Goal: Task Accomplishment & Management: Use online tool/utility

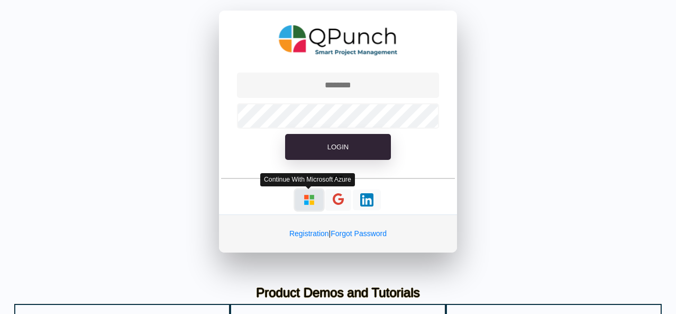
click at [308, 196] on img "button" at bounding box center [308, 199] width 13 height 13
type input "**********"
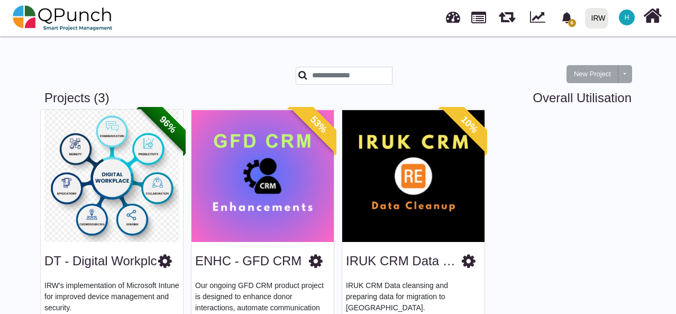
click at [402, 160] on img at bounding box center [413, 175] width 142 height 132
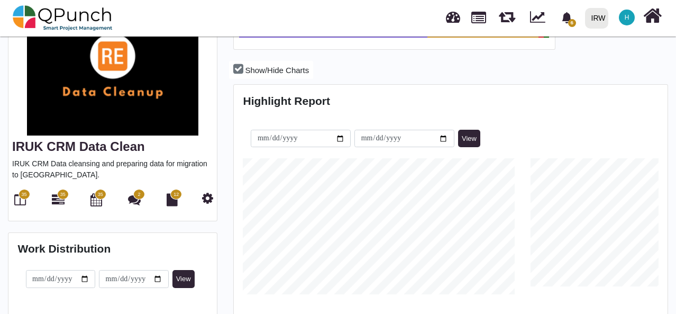
scroll to position [120, 0]
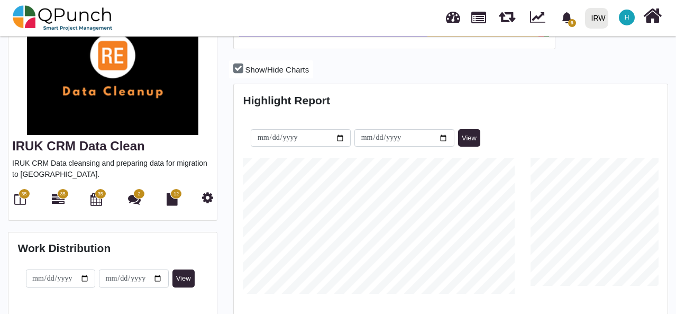
click at [20, 188] on span "35" at bounding box center [25, 193] width 12 height 11
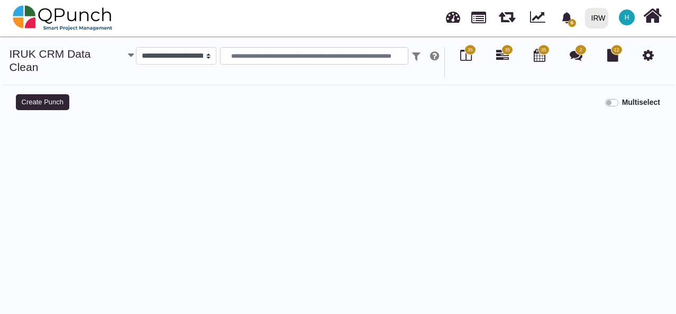
select select
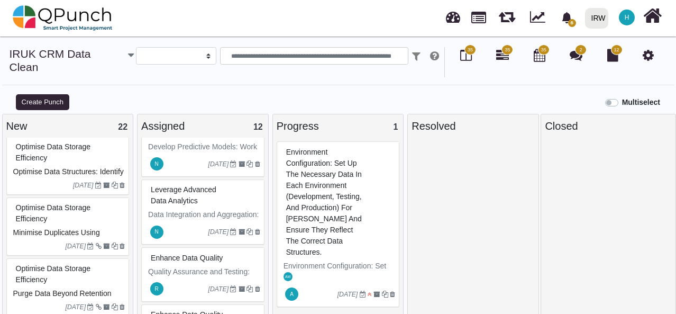
scroll to position [10, 0]
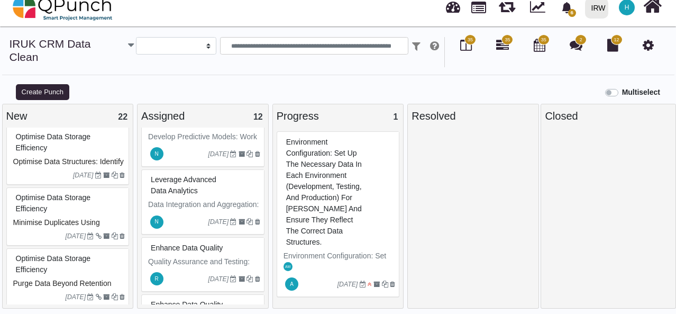
click at [80, 197] on div "Optimise Data Storage Efficiency" at bounding box center [69, 202] width 112 height 27
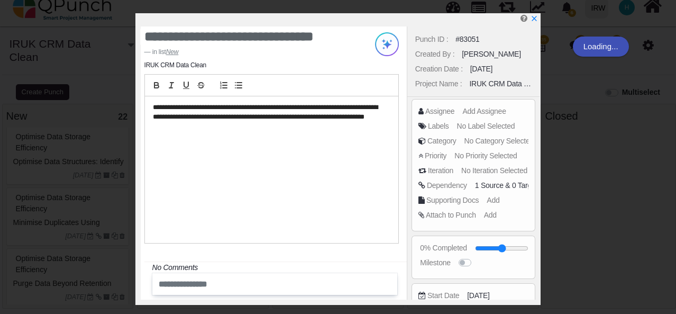
scroll to position [0, 0]
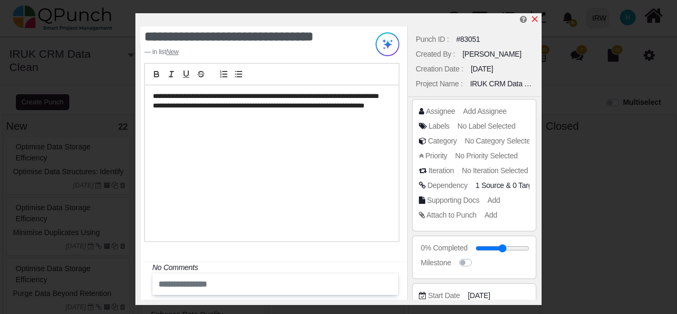
click at [534, 19] on icon "x" at bounding box center [534, 19] width 8 height 8
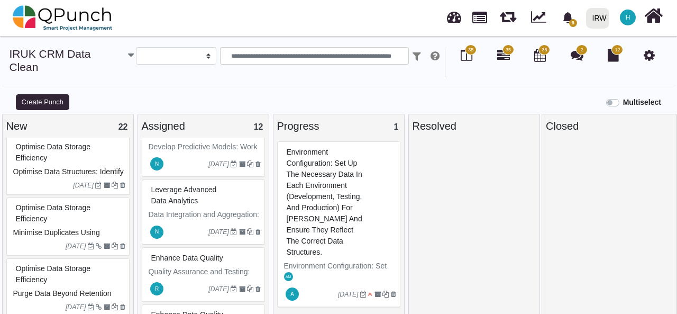
click at [95, 199] on div "Optimise Data Storage Efficiency" at bounding box center [69, 212] width 112 height 27
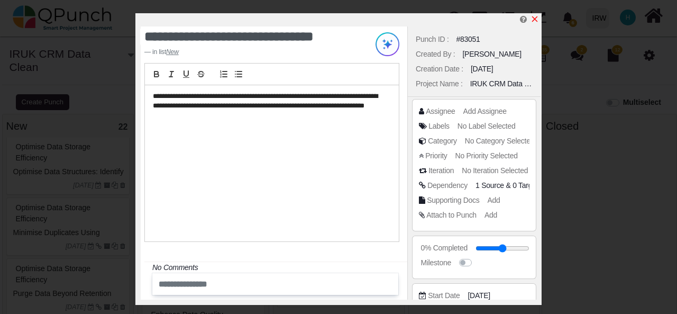
click at [535, 21] on icon "x" at bounding box center [535, 19] width 6 height 6
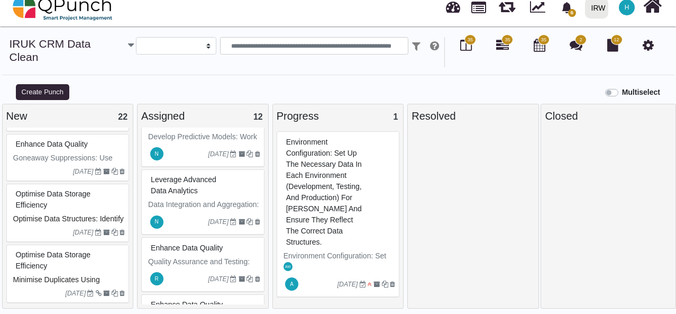
scroll to position [1080, 0]
click at [58, 12] on img at bounding box center [63, 8] width 100 height 32
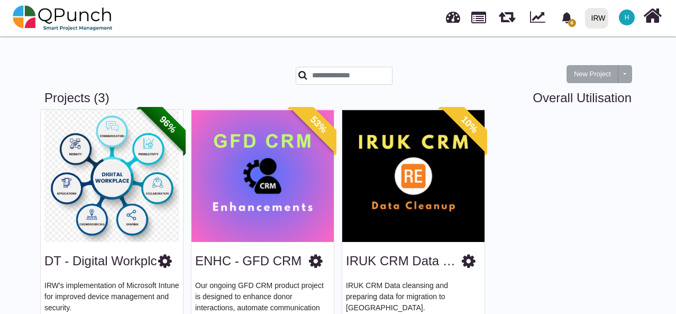
click at [249, 188] on img at bounding box center [262, 175] width 142 height 132
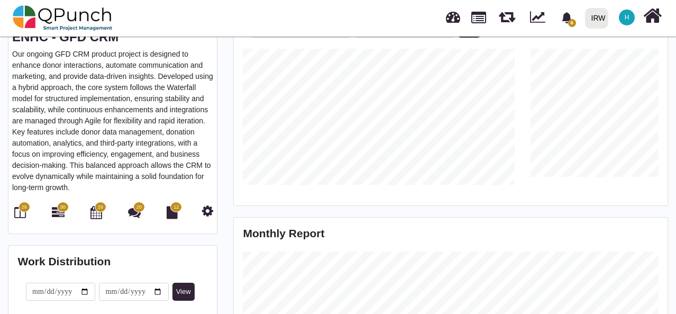
scroll to position [228, 0]
click at [26, 204] on span "29" at bounding box center [23, 207] width 5 height 7
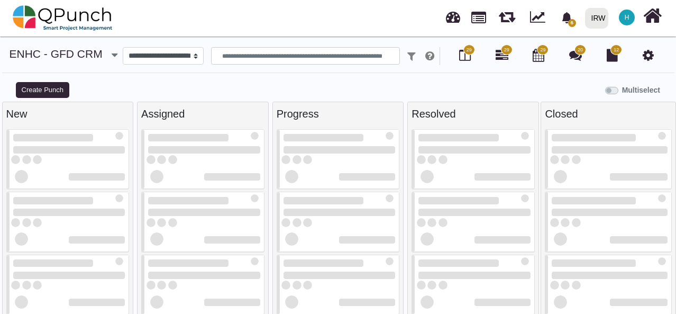
click at [21, 194] on div at bounding box center [69, 201] width 112 height 15
select select
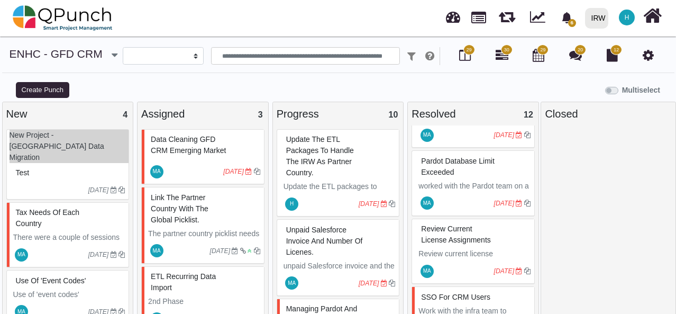
click at [65, 164] on div "test" at bounding box center [69, 172] width 112 height 16
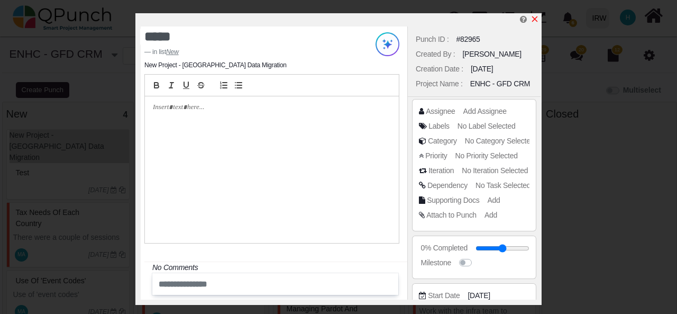
click at [533, 21] on icon "x" at bounding box center [535, 19] width 6 height 6
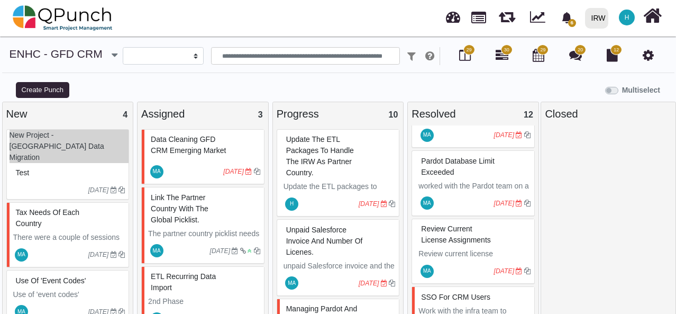
scroll to position [43, 0]
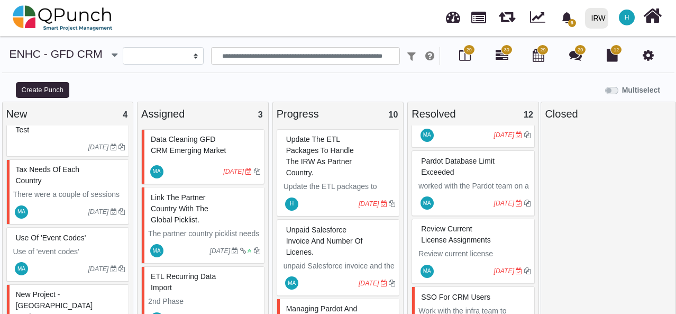
click at [48, 290] on span "New Project - [GEOGRAPHIC_DATA] Deployment" at bounding box center [54, 305] width 77 height 31
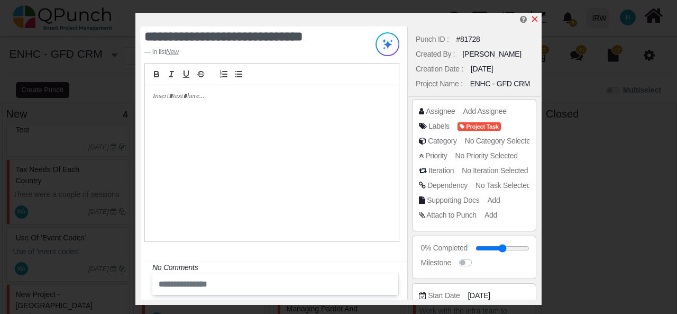
click at [533, 21] on icon "x" at bounding box center [534, 19] width 8 height 8
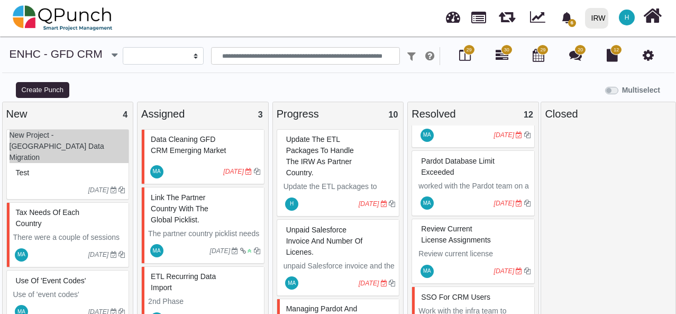
click at [52, 181] on div "[DATE]" at bounding box center [69, 189] width 119 height 17
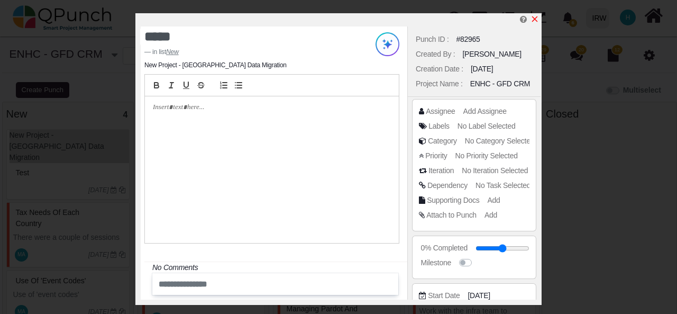
click at [534, 17] on icon "x" at bounding box center [534, 19] width 8 height 8
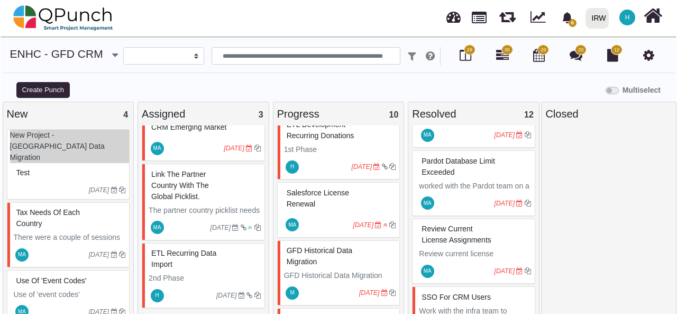
scroll to position [512, 0]
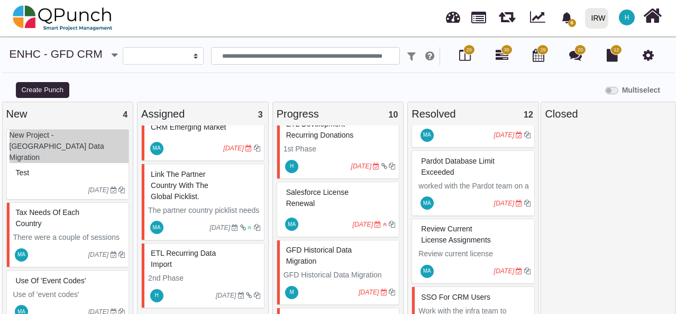
click at [331, 245] on span "GFD Historical Data Migration" at bounding box center [319, 255] width 66 height 20
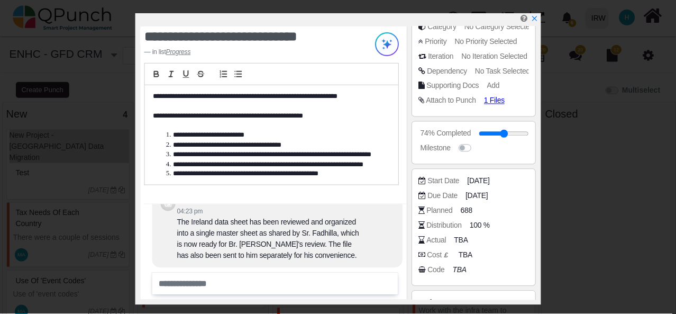
scroll to position [115, 0]
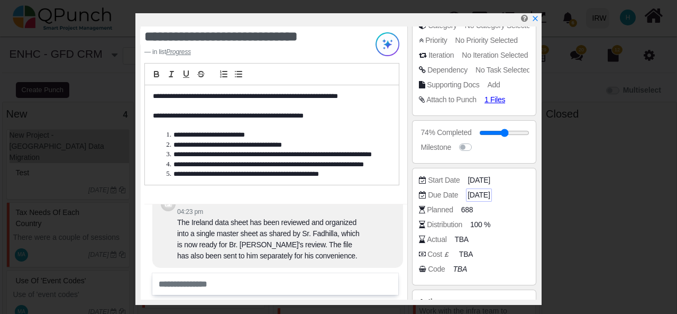
click at [490, 193] on span "[DATE]" at bounding box center [478, 194] width 22 height 11
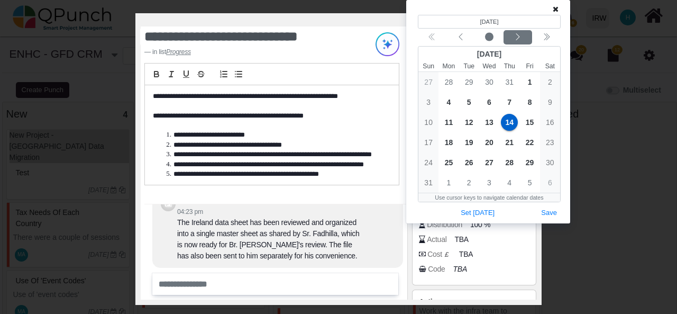
click at [515, 35] on icon "chevron left" at bounding box center [517, 37] width 8 height 8
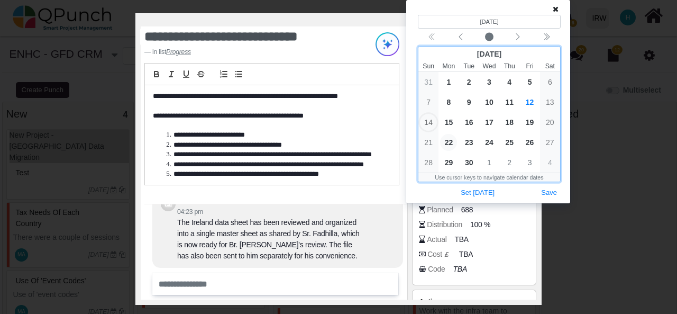
click at [448, 141] on span "22" at bounding box center [448, 142] width 17 height 17
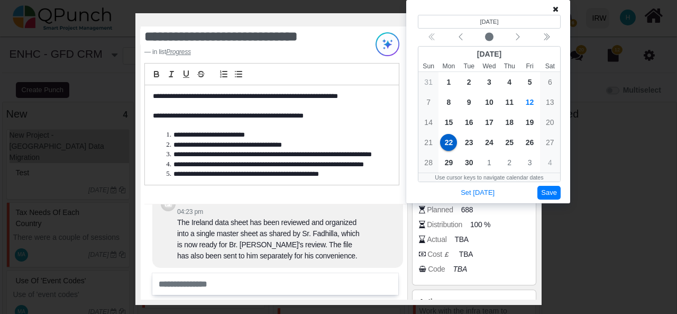
click at [557, 196] on button "Save" at bounding box center [548, 193] width 23 height 14
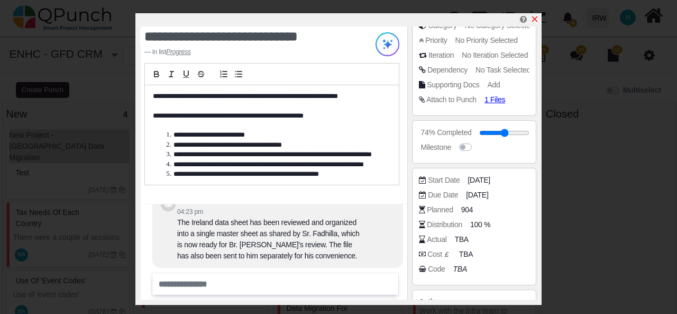
click at [534, 19] on icon "x" at bounding box center [534, 19] width 8 height 8
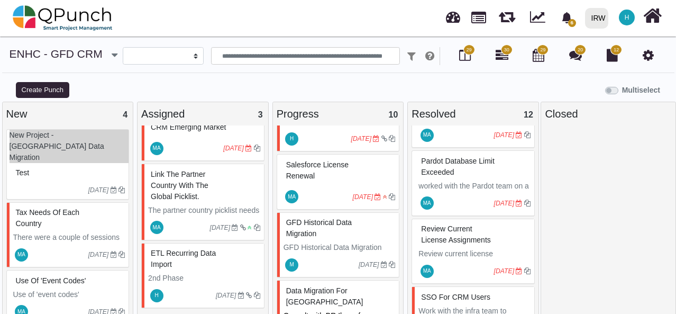
scroll to position [535, 0]
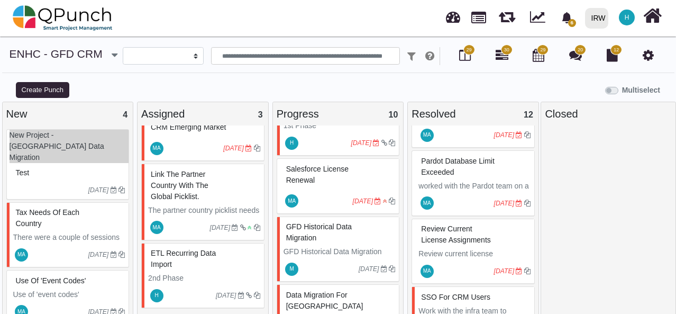
click at [319, 218] on div "GFD Historical Data Migration" at bounding box center [339, 231] width 112 height 27
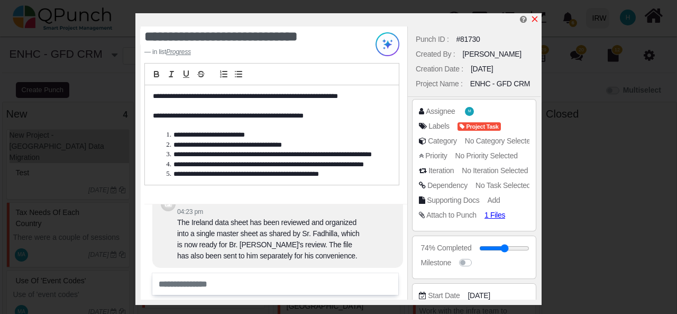
click at [533, 20] on icon "x" at bounding box center [534, 19] width 8 height 8
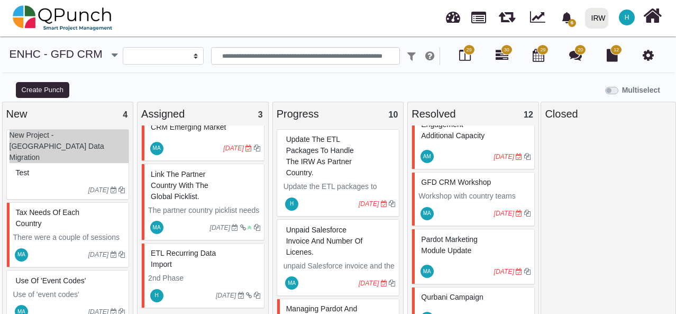
scroll to position [621, 0]
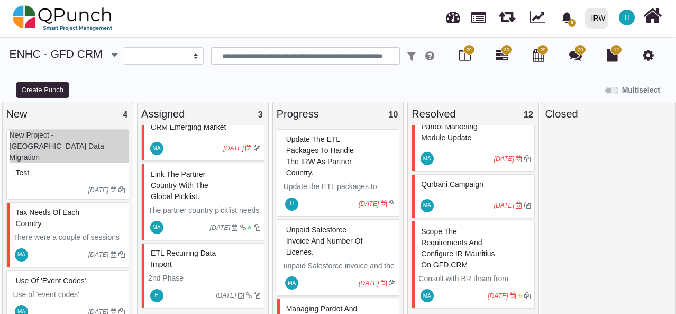
click at [614, 165] on div at bounding box center [608, 216] width 127 height 189
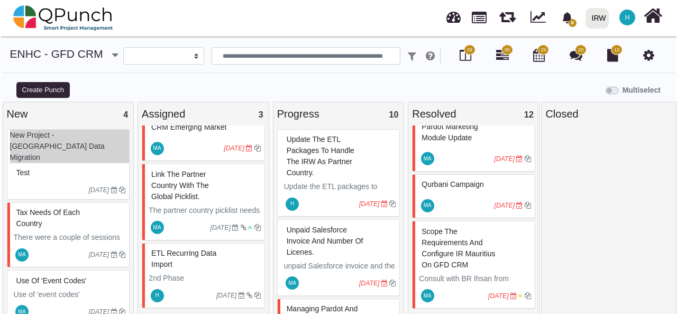
scroll to position [0, 0]
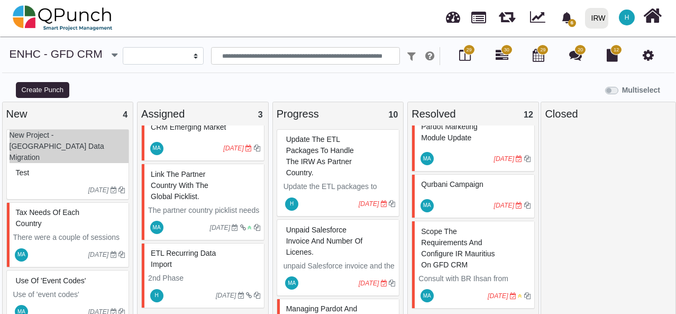
click at [238, 253] on div "ETL Recurring Data Import" at bounding box center [204, 258] width 112 height 27
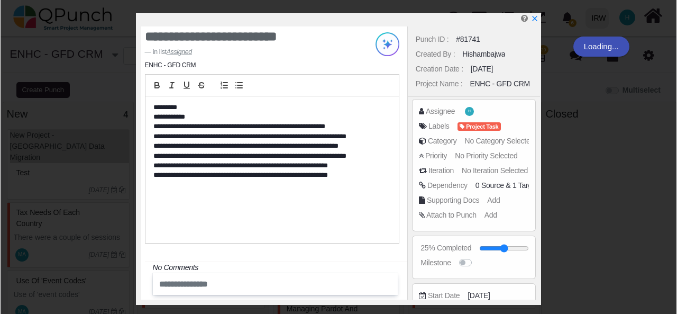
scroll to position [610, 0]
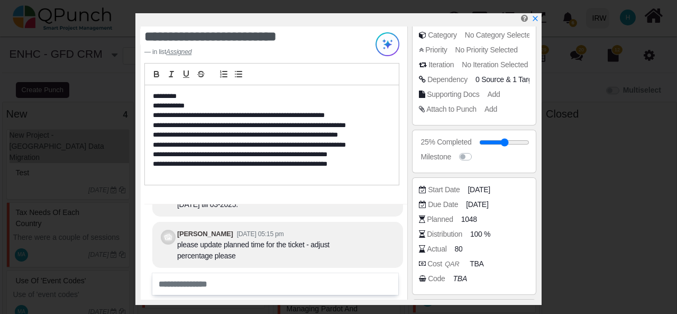
scroll to position [112, 0]
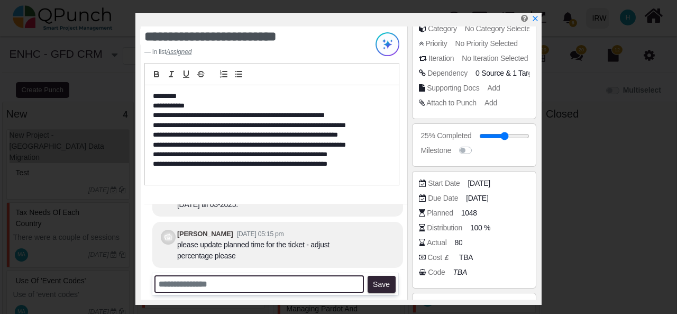
click at [315, 279] on input "text" at bounding box center [258, 283] width 209 height 17
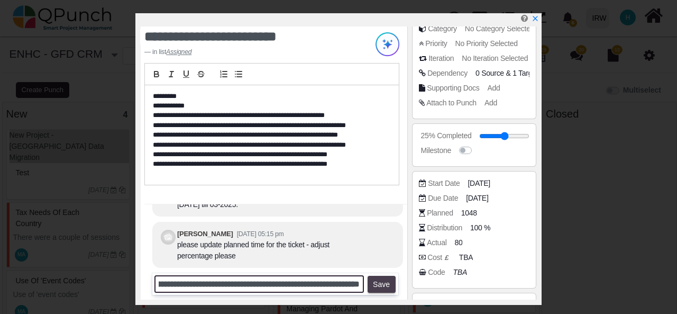
type input "**********"
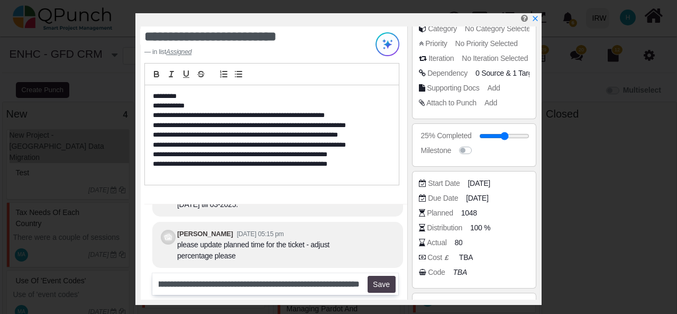
scroll to position [0, 0]
click at [376, 278] on button "Save" at bounding box center [381, 283] width 28 height 17
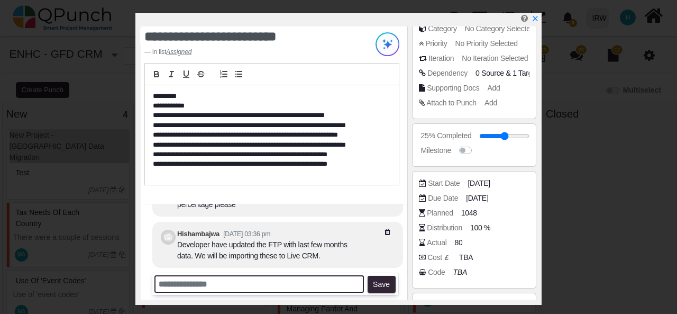
click at [307, 278] on input "text" at bounding box center [258, 283] width 209 height 17
click at [288, 287] on input "text" at bounding box center [258, 283] width 209 height 17
type input "**********"
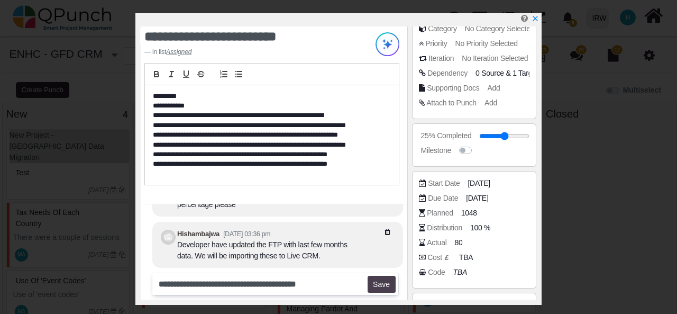
click at [385, 279] on button "Save" at bounding box center [381, 283] width 28 height 17
click at [534, 17] on icon "x" at bounding box center [534, 19] width 8 height 8
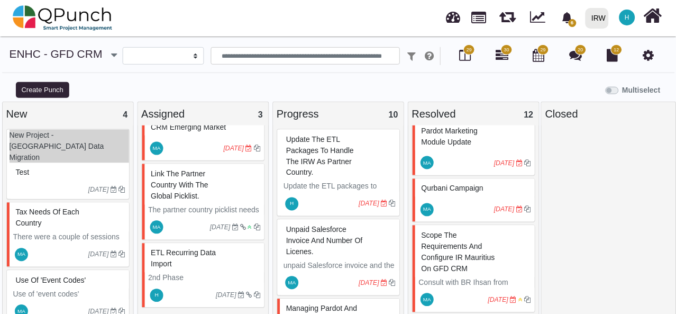
scroll to position [621, 0]
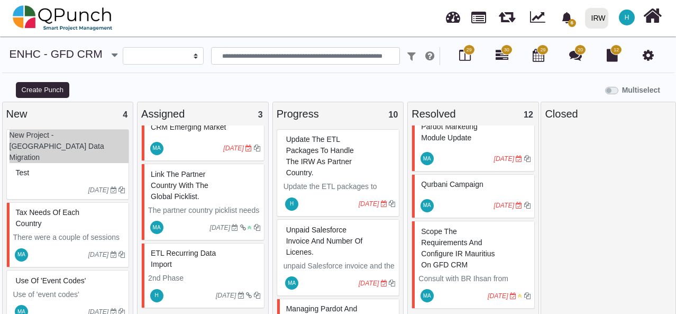
click at [223, 273] on p "2nd Phase" at bounding box center [204, 277] width 112 height 11
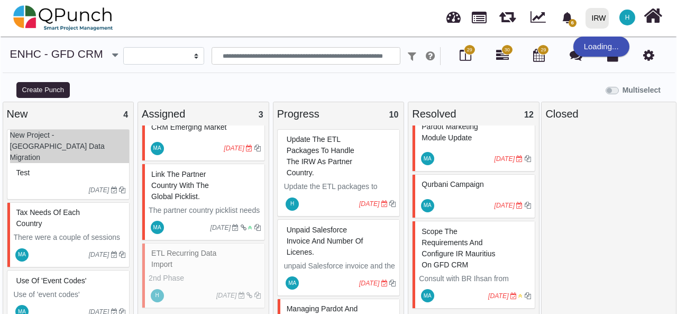
scroll to position [610, 0]
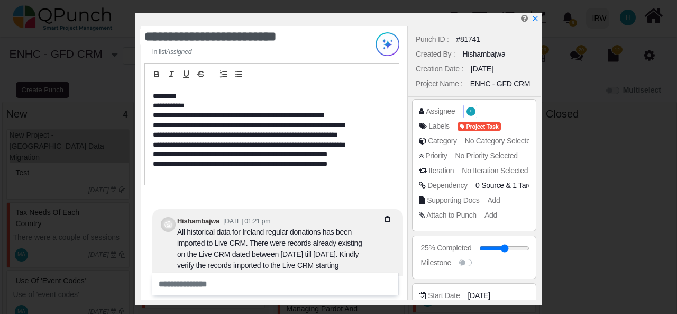
click at [471, 112] on span "H" at bounding box center [470, 111] width 9 height 9
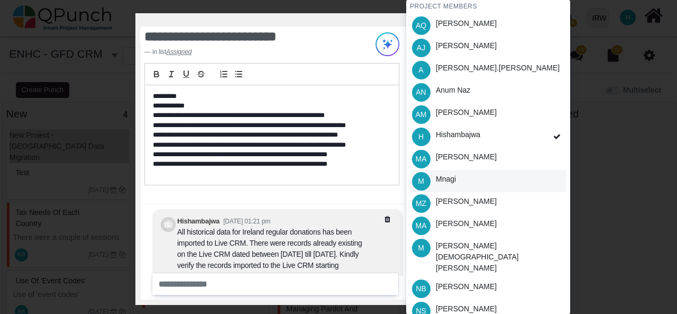
scroll to position [51, 0]
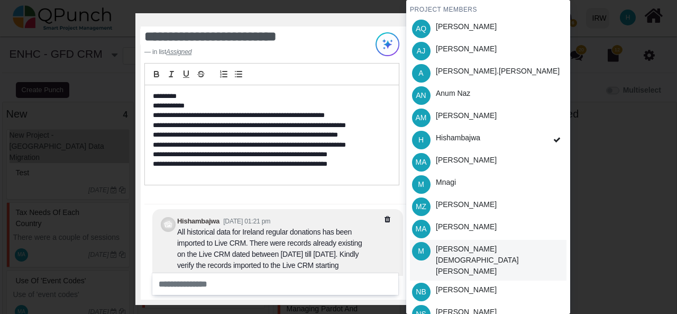
click at [556, 248] on div "[PERSON_NAME].[PERSON_NAME]" at bounding box center [488, 259] width 156 height 41
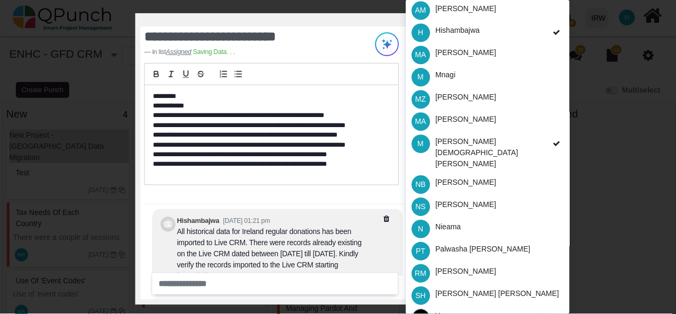
scroll to position [0, 0]
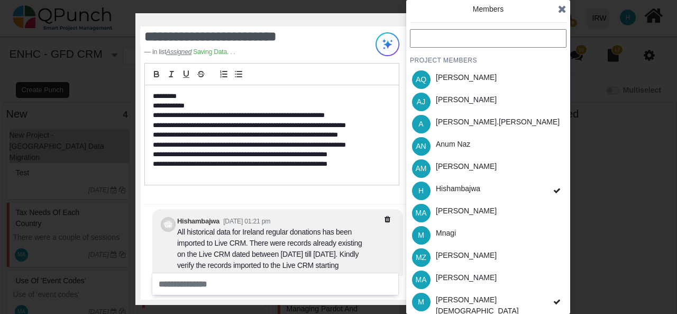
click at [559, 9] on icon at bounding box center [562, 9] width 8 height 11
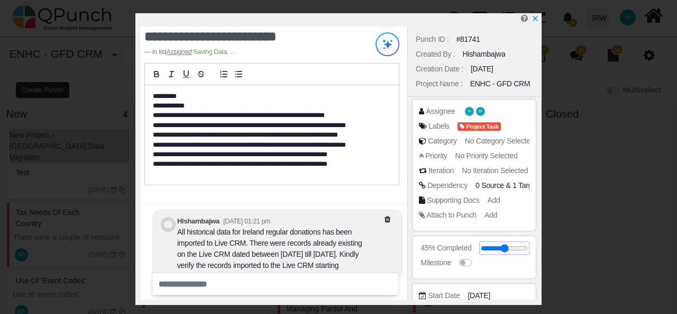
type input "**"
click at [501, 247] on input "range" at bounding box center [504, 248] width 47 height 4
click at [535, 21] on icon "x" at bounding box center [535, 19] width 6 height 6
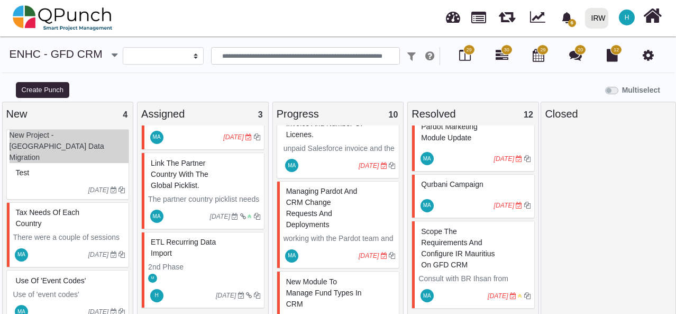
scroll to position [118, 0]
click at [202, 261] on p "2nd Phase" at bounding box center [204, 266] width 112 height 11
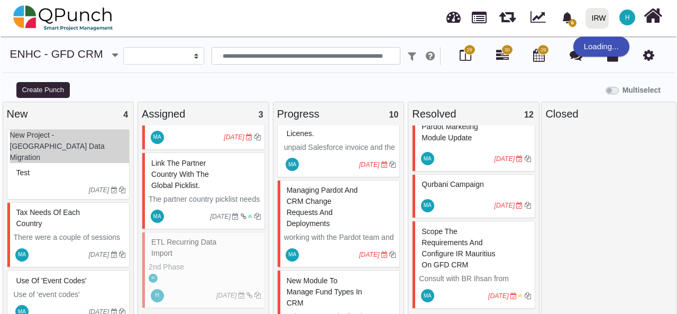
scroll to position [610, 0]
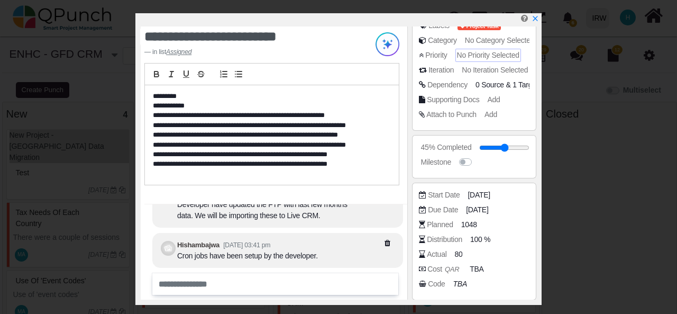
scroll to position [158, 0]
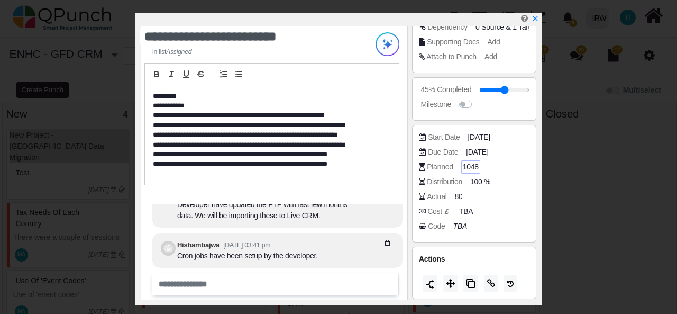
click at [471, 164] on span "1048" at bounding box center [471, 166] width 16 height 11
click at [460, 193] on span "80" at bounding box center [460, 196] width 8 height 11
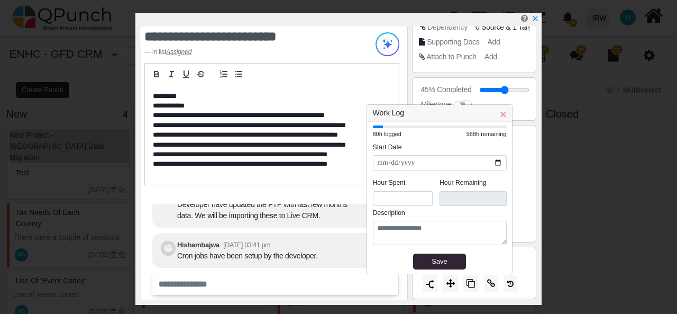
click at [377, 125] on div at bounding box center [378, 126] width 10 height 3
click at [410, 196] on input "*" at bounding box center [403, 198] width 60 height 15
type input "**"
type input "*****"
type input "*"
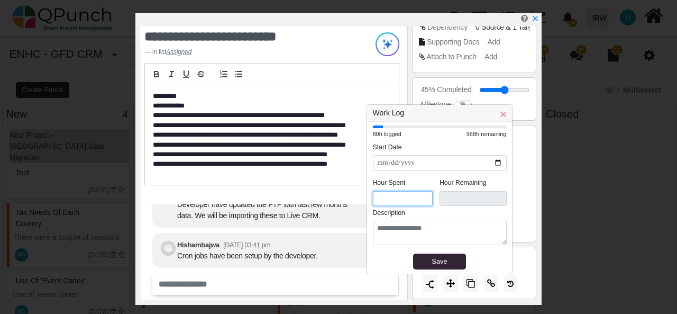
type input "*****"
type input "*"
type input "*****"
type input "**"
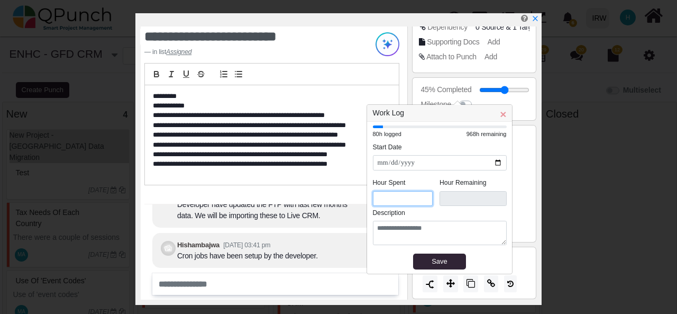
type input "*****"
type input "**"
click at [441, 262] on div "Save" at bounding box center [440, 261] width 48 height 11
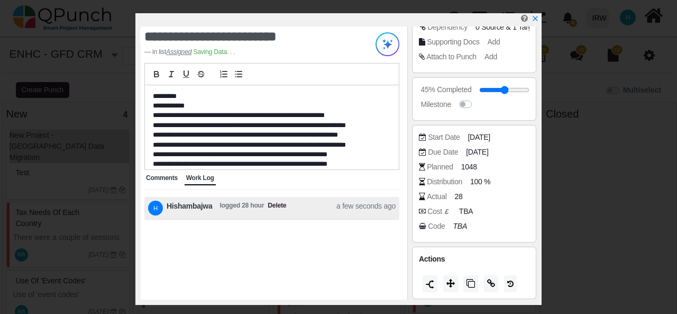
scroll to position [34, 0]
click at [479, 179] on span "100 %" at bounding box center [482, 181] width 20 height 11
type input "**"
click at [497, 199] on div "Actual 28" at bounding box center [477, 196] width 116 height 11
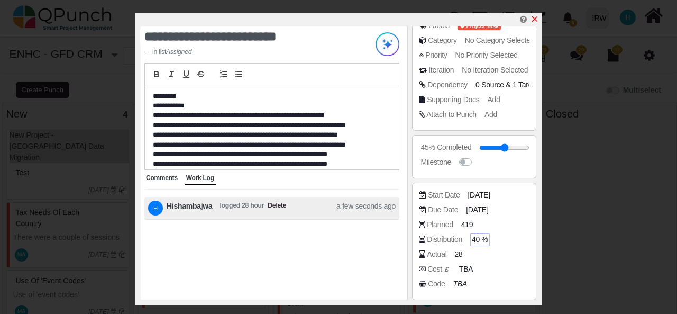
click at [535, 22] on icon "x" at bounding box center [534, 19] width 8 height 8
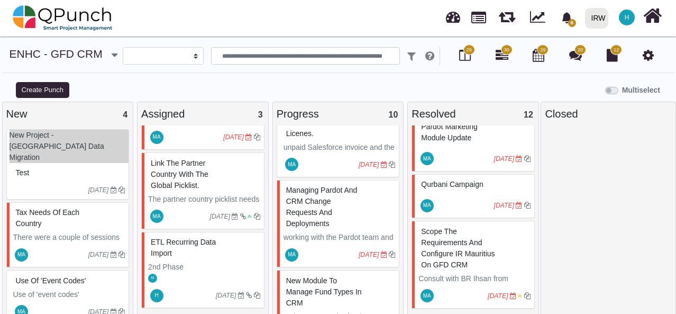
click at [69, 164] on div "test" at bounding box center [69, 172] width 112 height 16
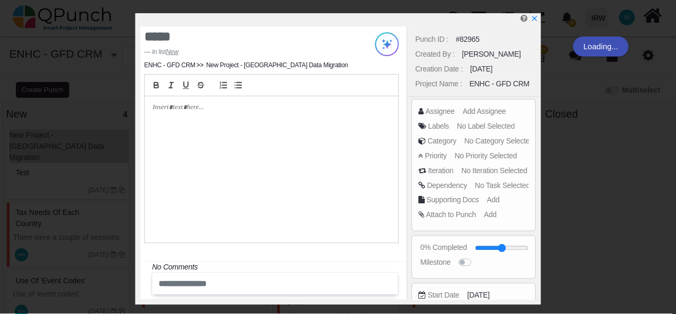
scroll to position [610, 0]
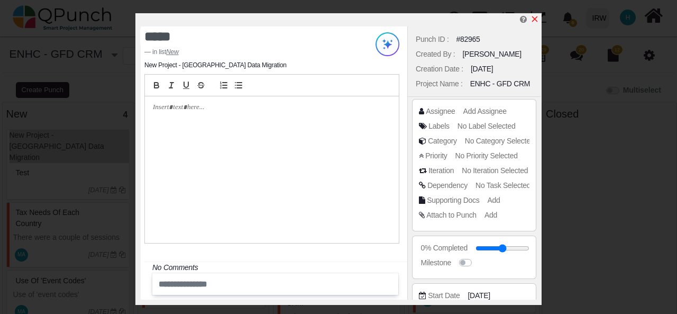
click at [536, 20] on icon "x" at bounding box center [534, 19] width 8 height 8
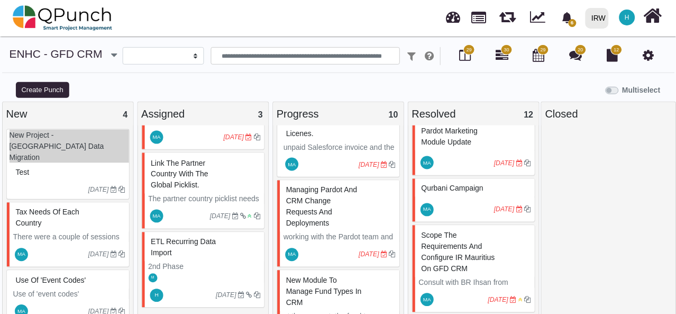
scroll to position [621, 0]
